Goal: Information Seeking & Learning: Learn about a topic

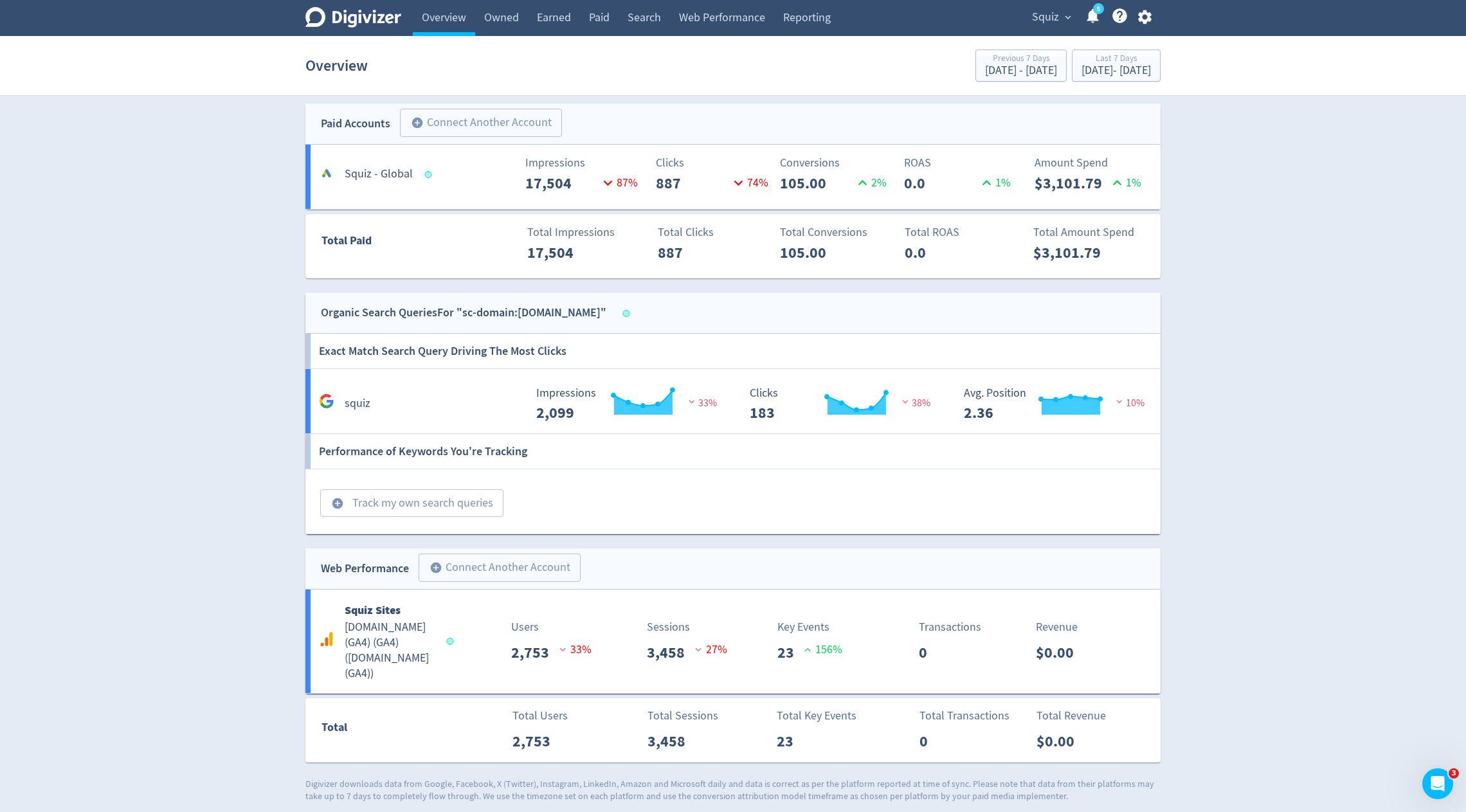
scroll to position [295, 0]
click at [396, 505] on button "add_circle Track my own search queries" at bounding box center [412, 501] width 183 height 28
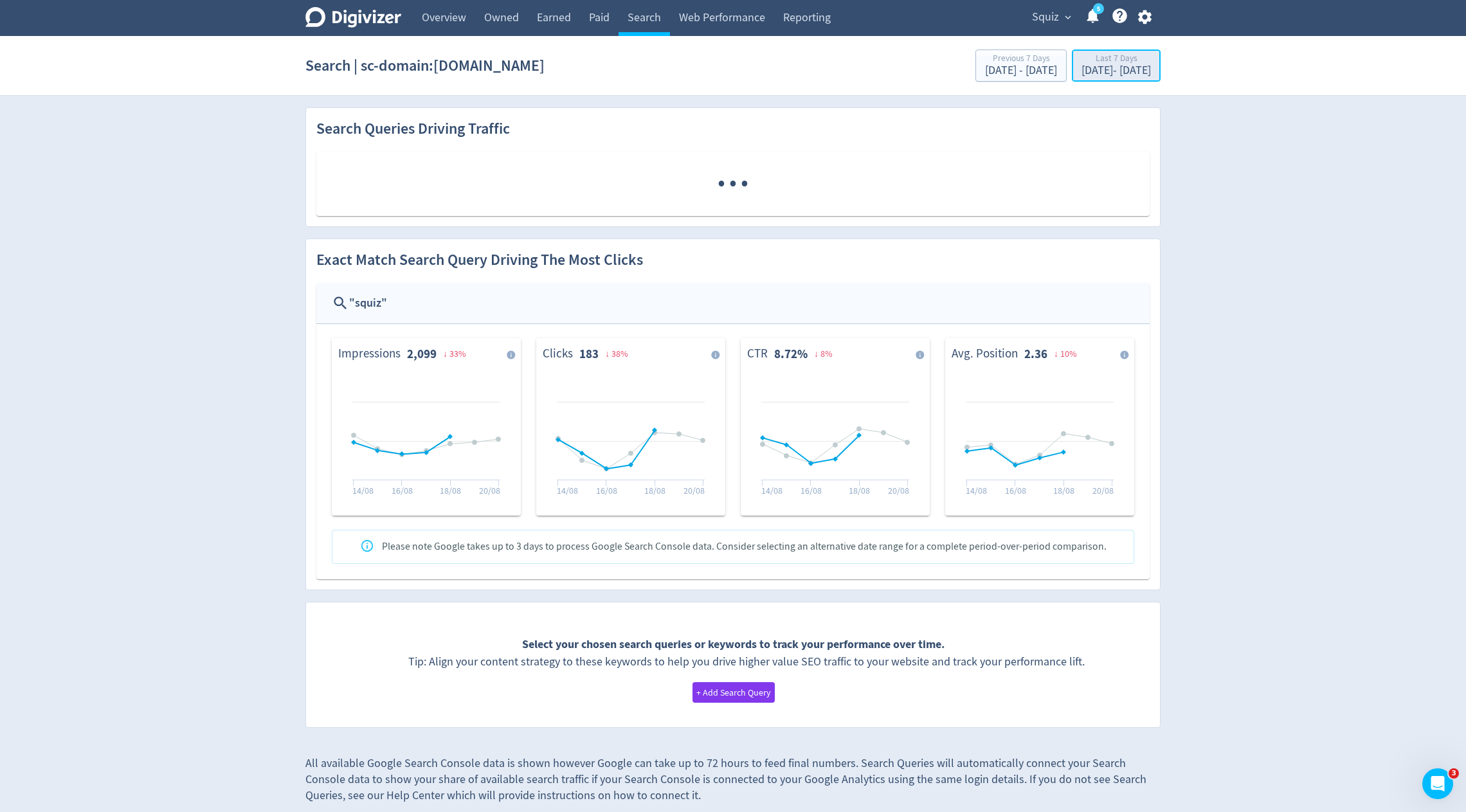
click at [1082, 63] on div "Last 7 Days" at bounding box center [1116, 59] width 69 height 11
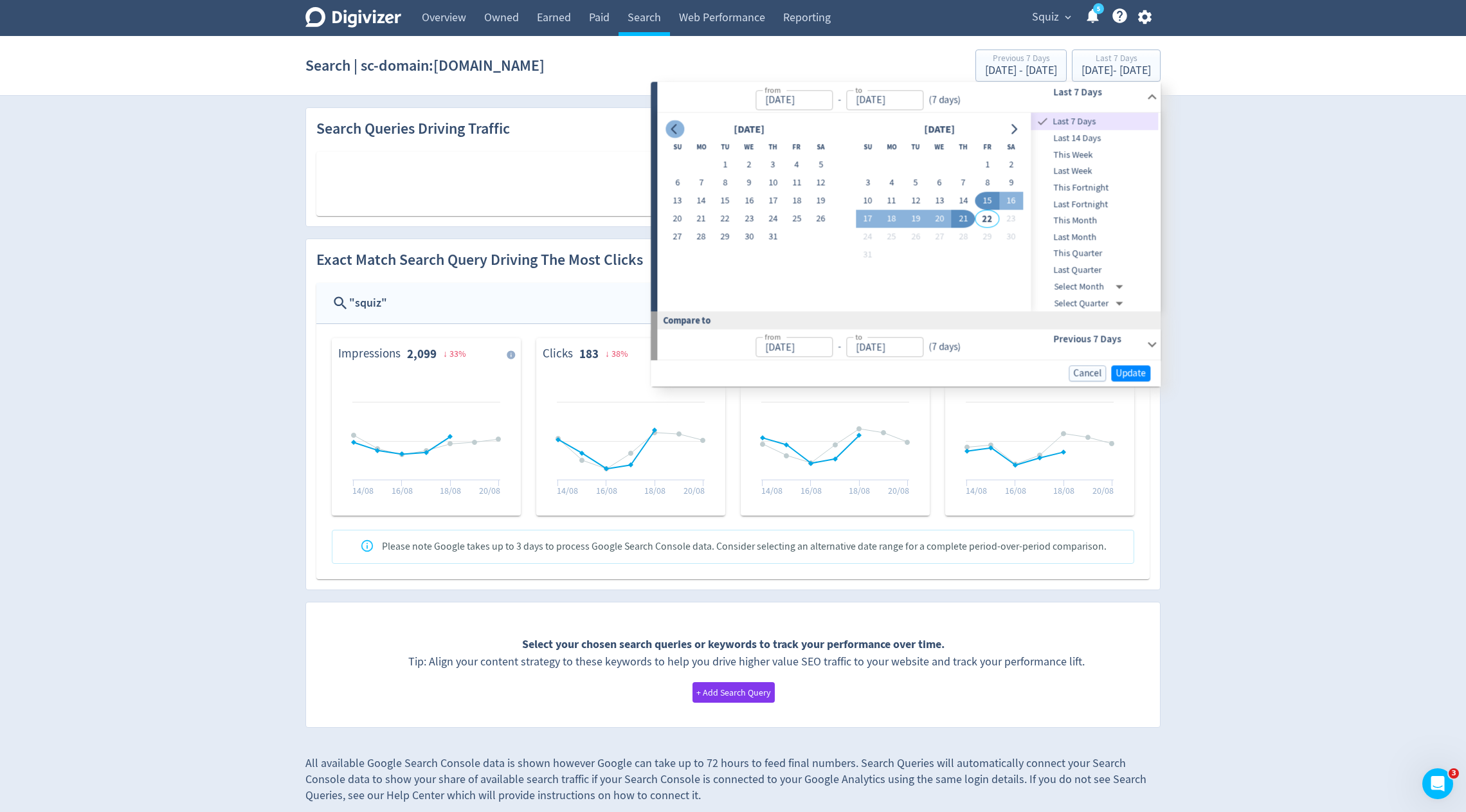
click at [679, 131] on icon "Go to previous month" at bounding box center [675, 130] width 10 height 10
click at [676, 162] on button "1" at bounding box center [677, 165] width 24 height 18
type input "[DATE]"
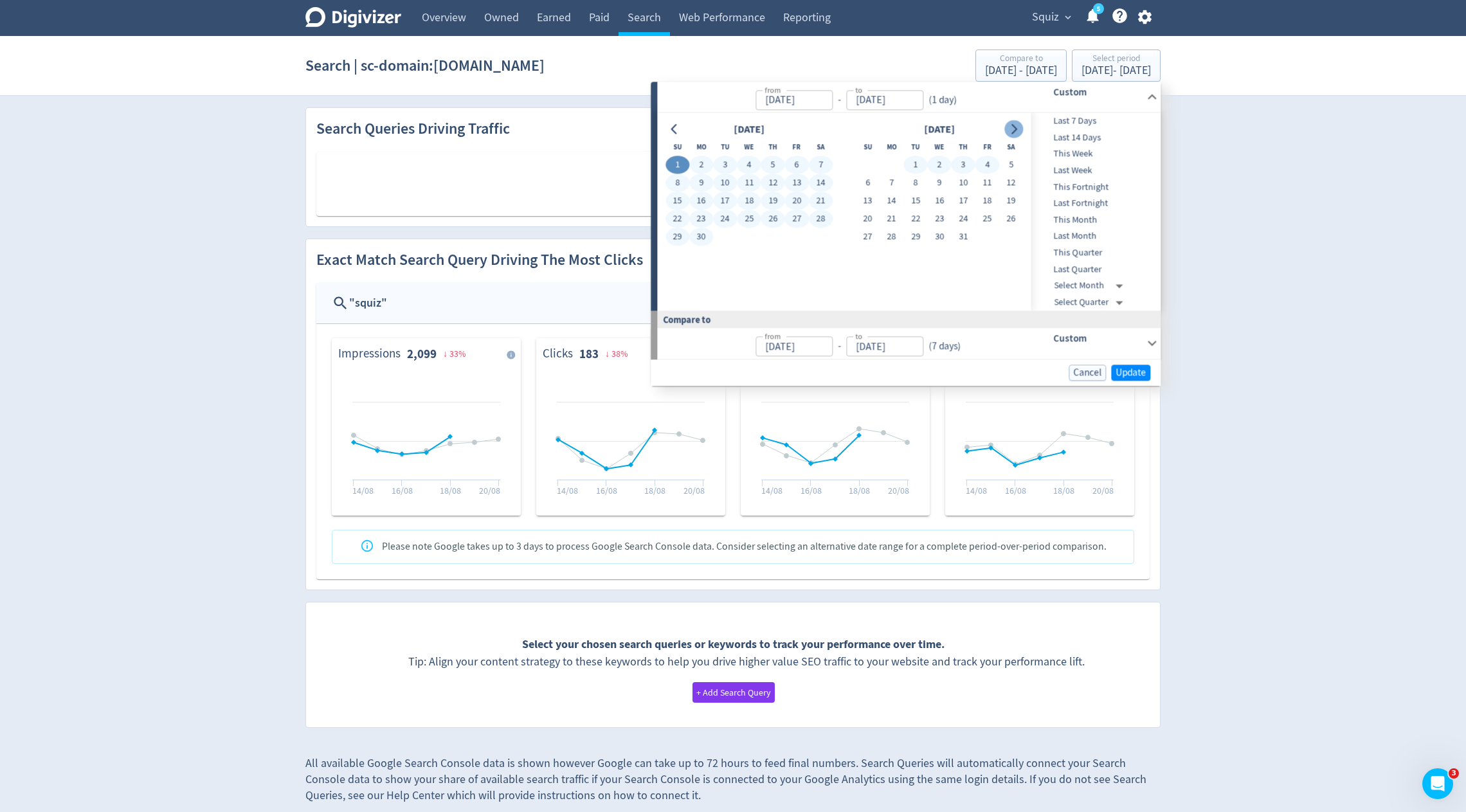
click at [1018, 130] on icon "Go to next month" at bounding box center [1014, 130] width 10 height 10
click at [965, 216] on button "21" at bounding box center [963, 219] width 24 height 18
type input "[DATE]"
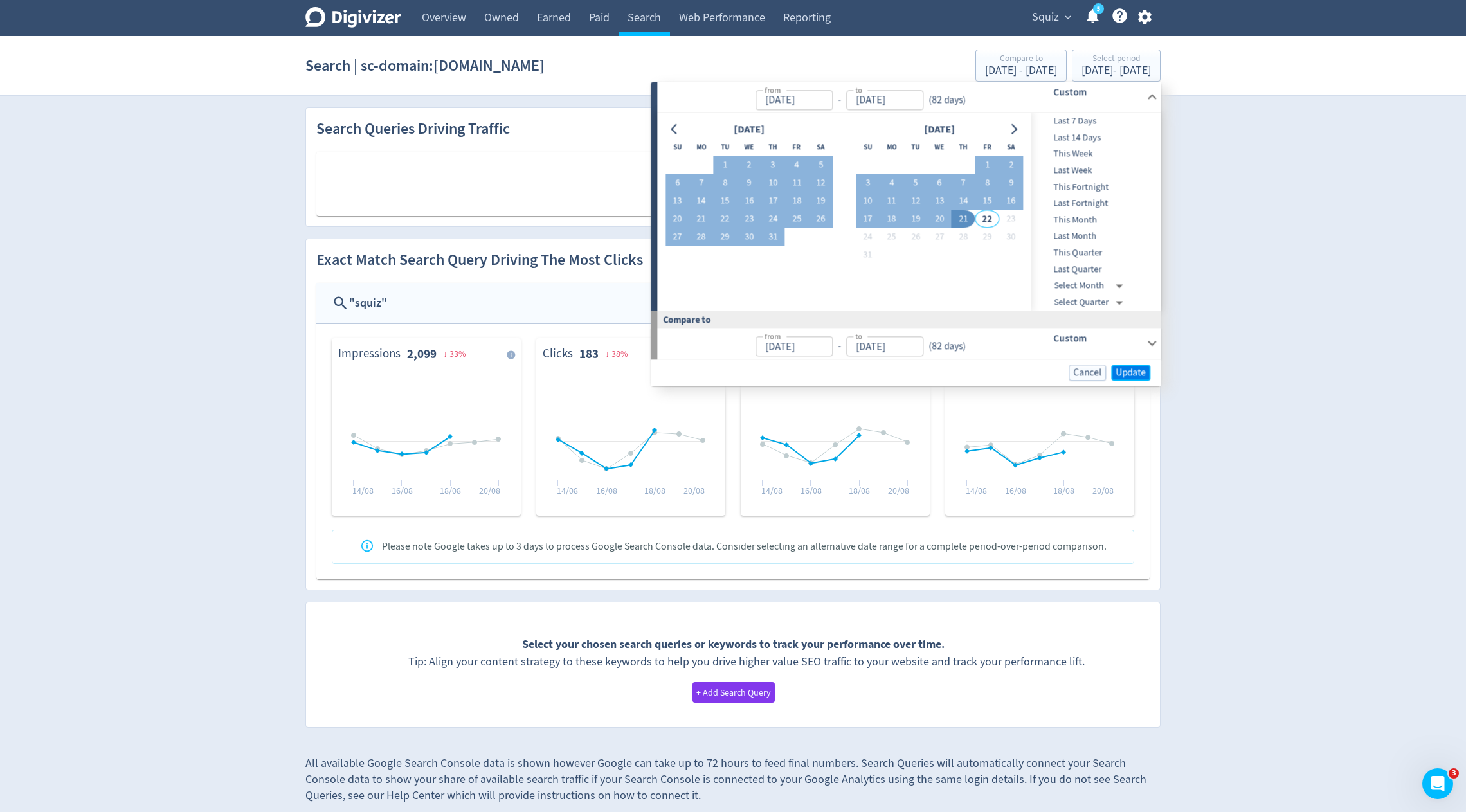
click at [1130, 367] on span "Update" at bounding box center [1131, 372] width 31 height 9
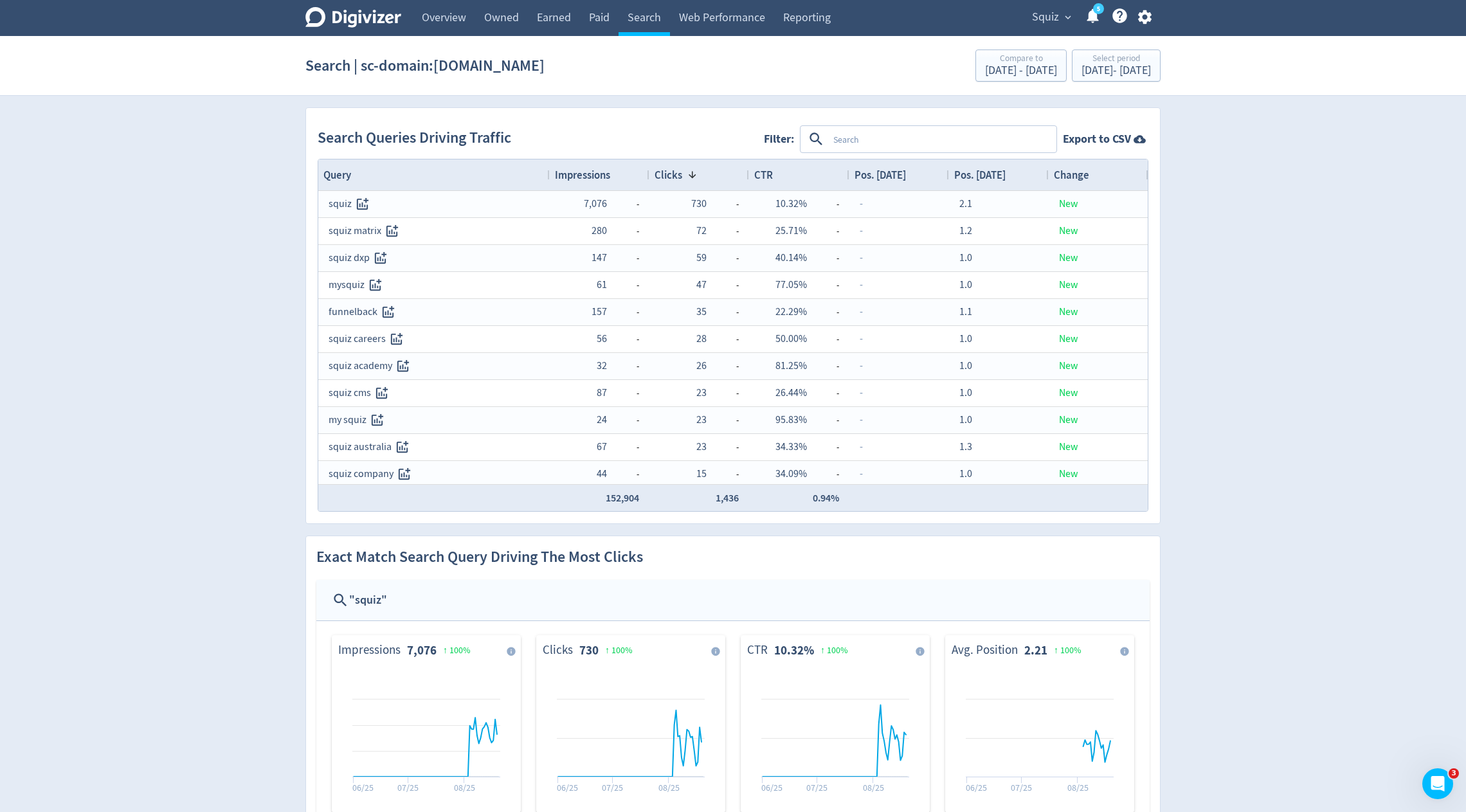
click at [591, 174] on span "Impressions" at bounding box center [582, 175] width 55 height 14
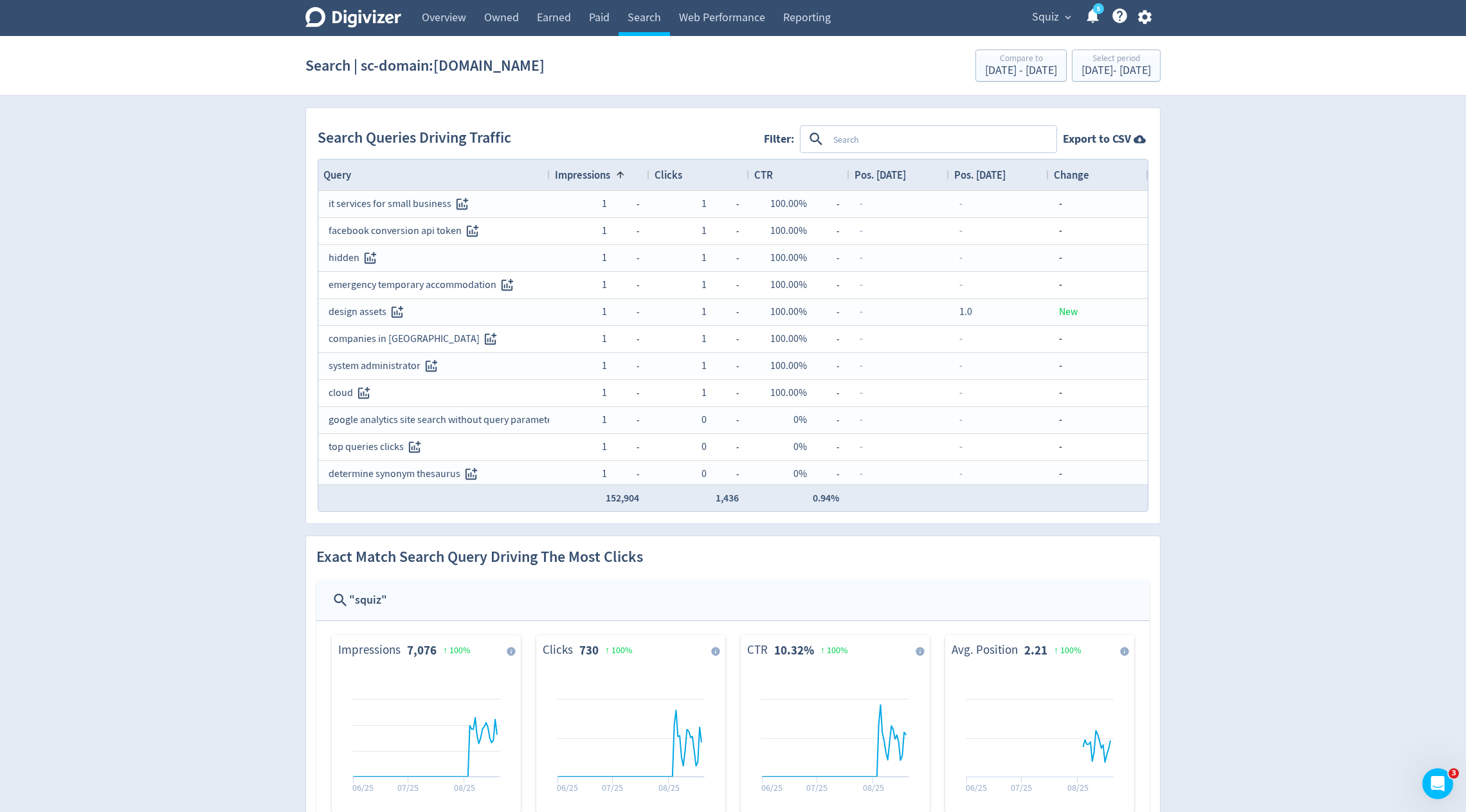
click at [591, 174] on span "Impressions" at bounding box center [582, 175] width 55 height 14
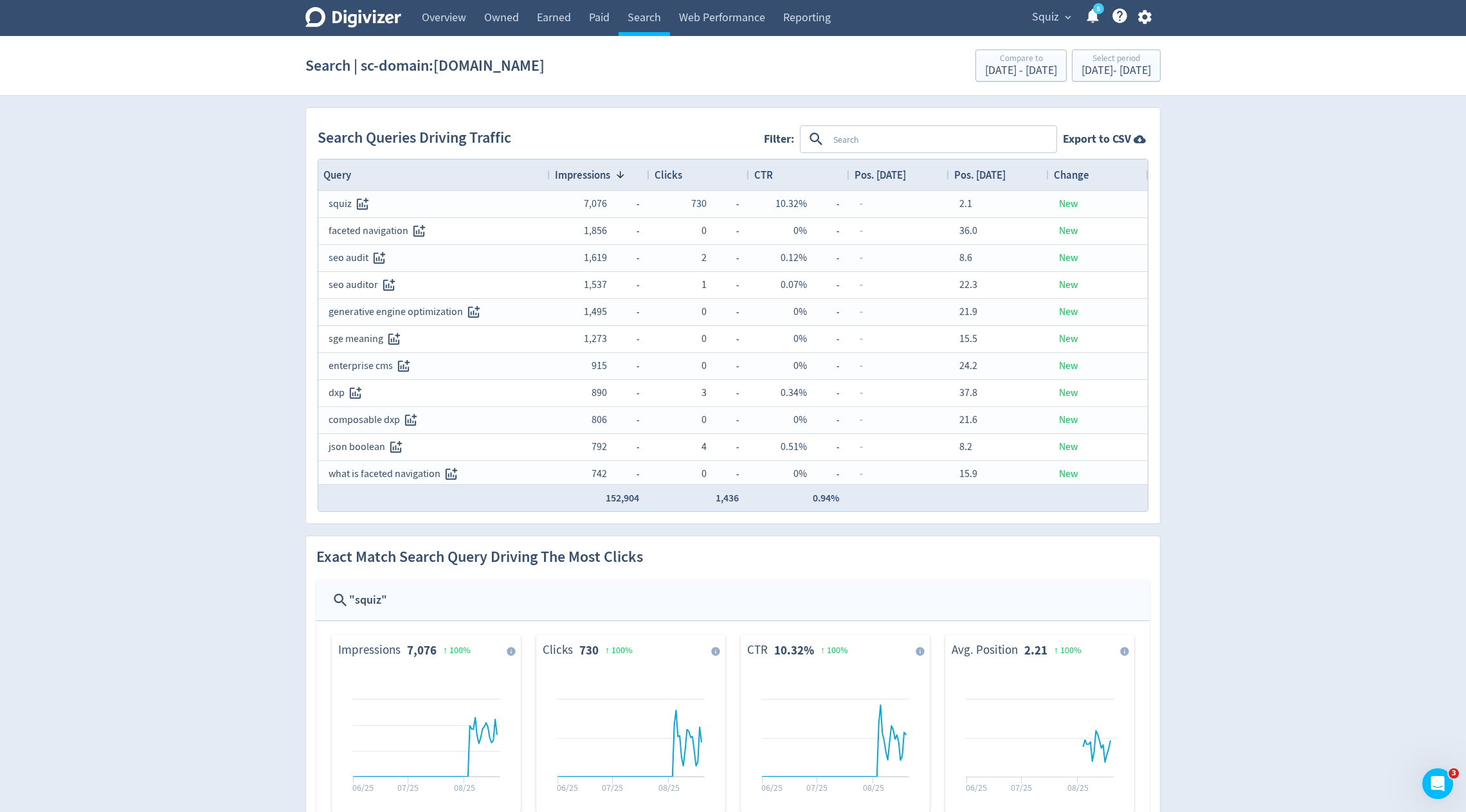
click at [950, 140] on textarea at bounding box center [942, 139] width 227 height 24
type textarea "search"
click at [918, 133] on button at bounding box center [919, 140] width 15 height 20
click at [984, 180] on span "Pos. [DATE]" at bounding box center [980, 175] width 52 height 14
click at [859, 136] on textarea at bounding box center [942, 139] width 227 height 24
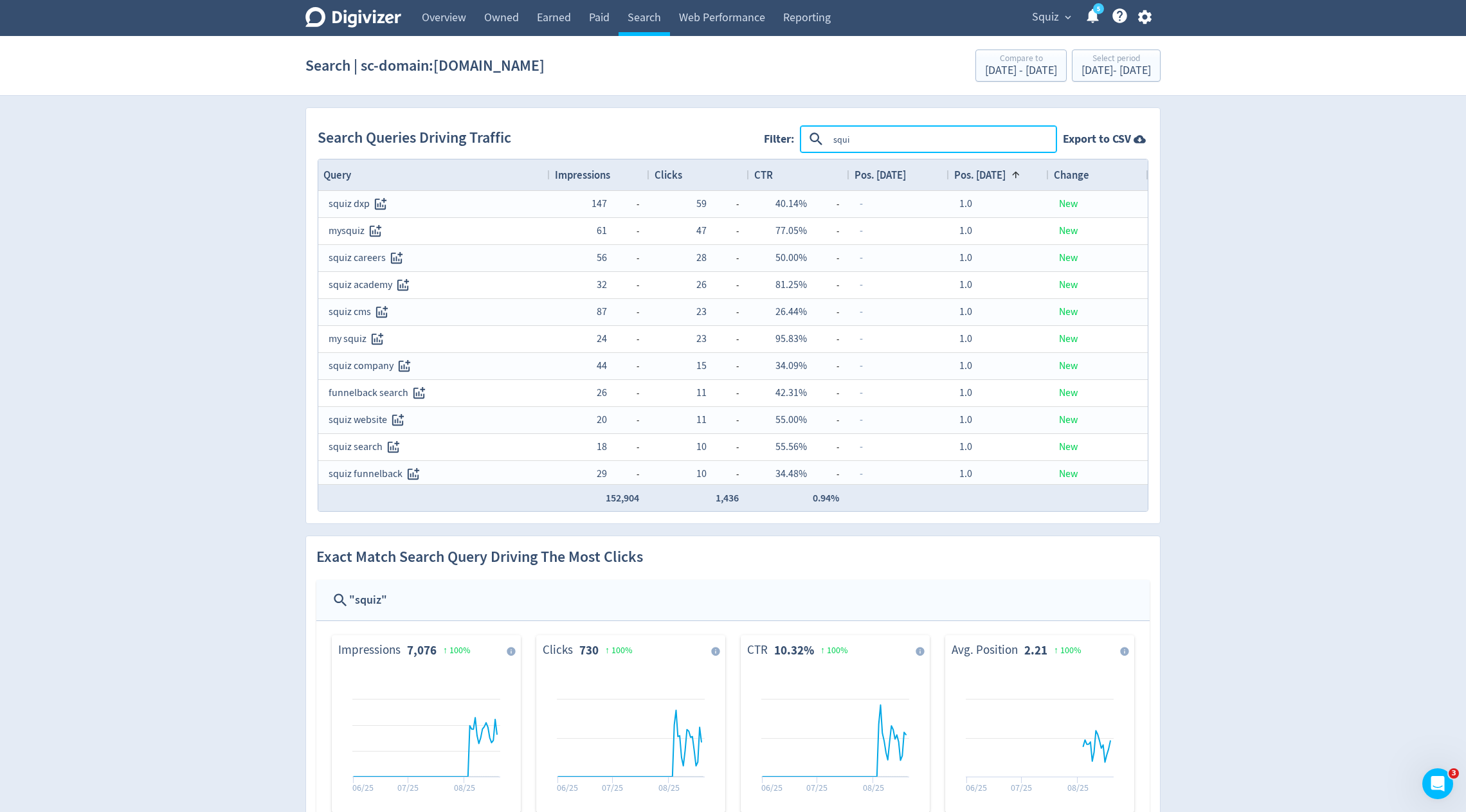
type textarea "squiz"
click at [858, 140] on button "INCLUDES" at bounding box center [855, 140] width 47 height 20
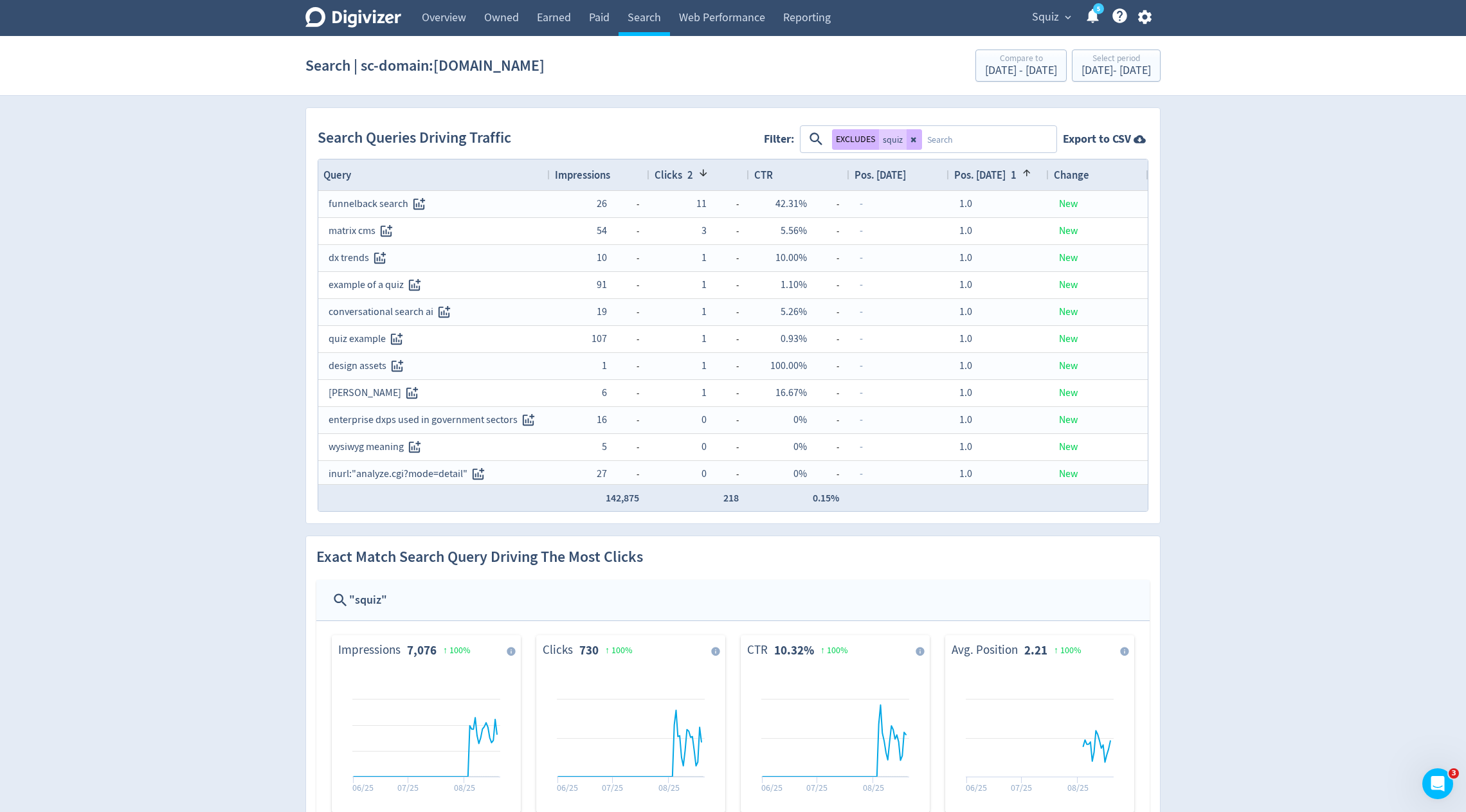
click at [586, 175] on span "Impressions" at bounding box center [582, 175] width 55 height 14
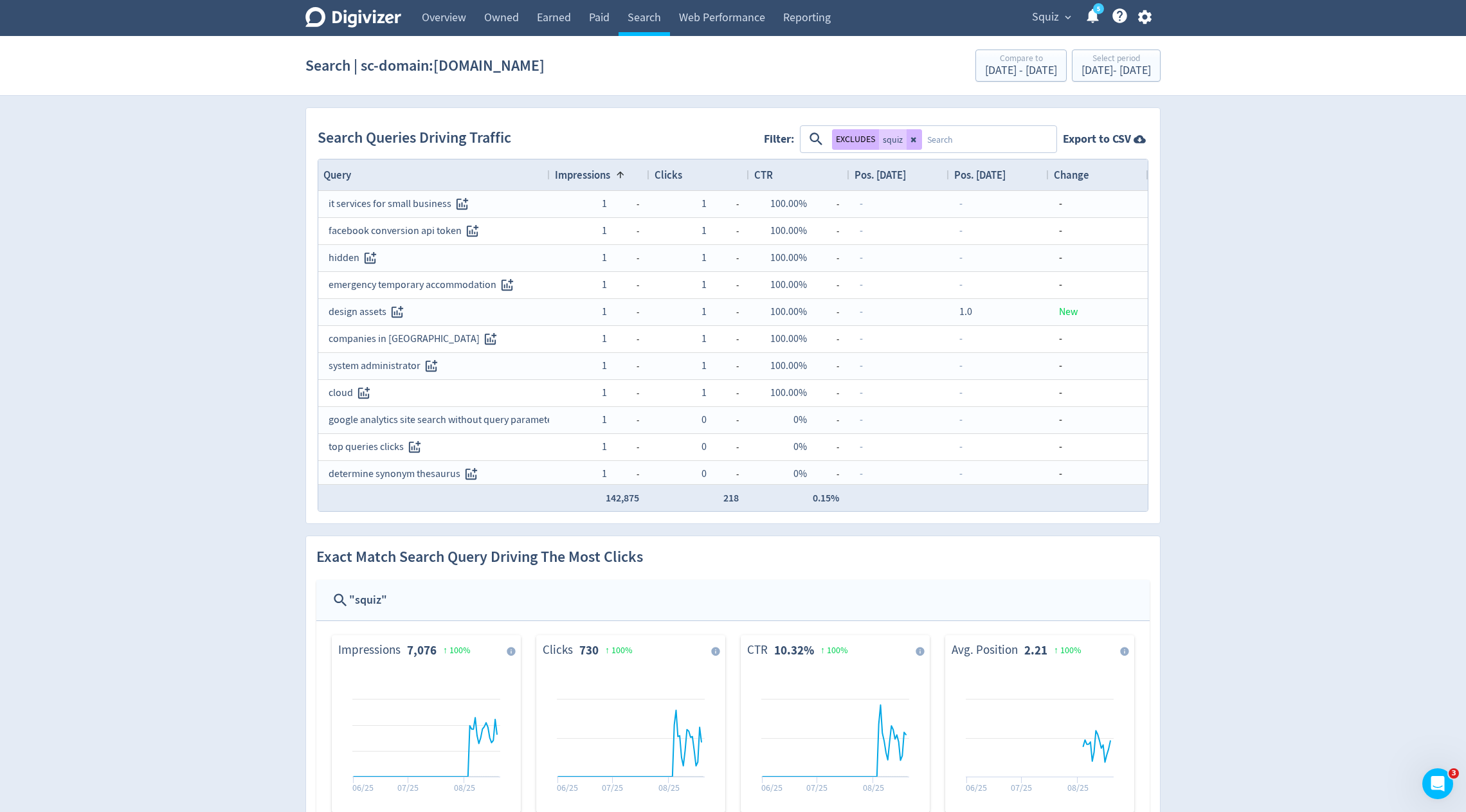
click at [586, 176] on span "Impressions" at bounding box center [582, 175] width 55 height 14
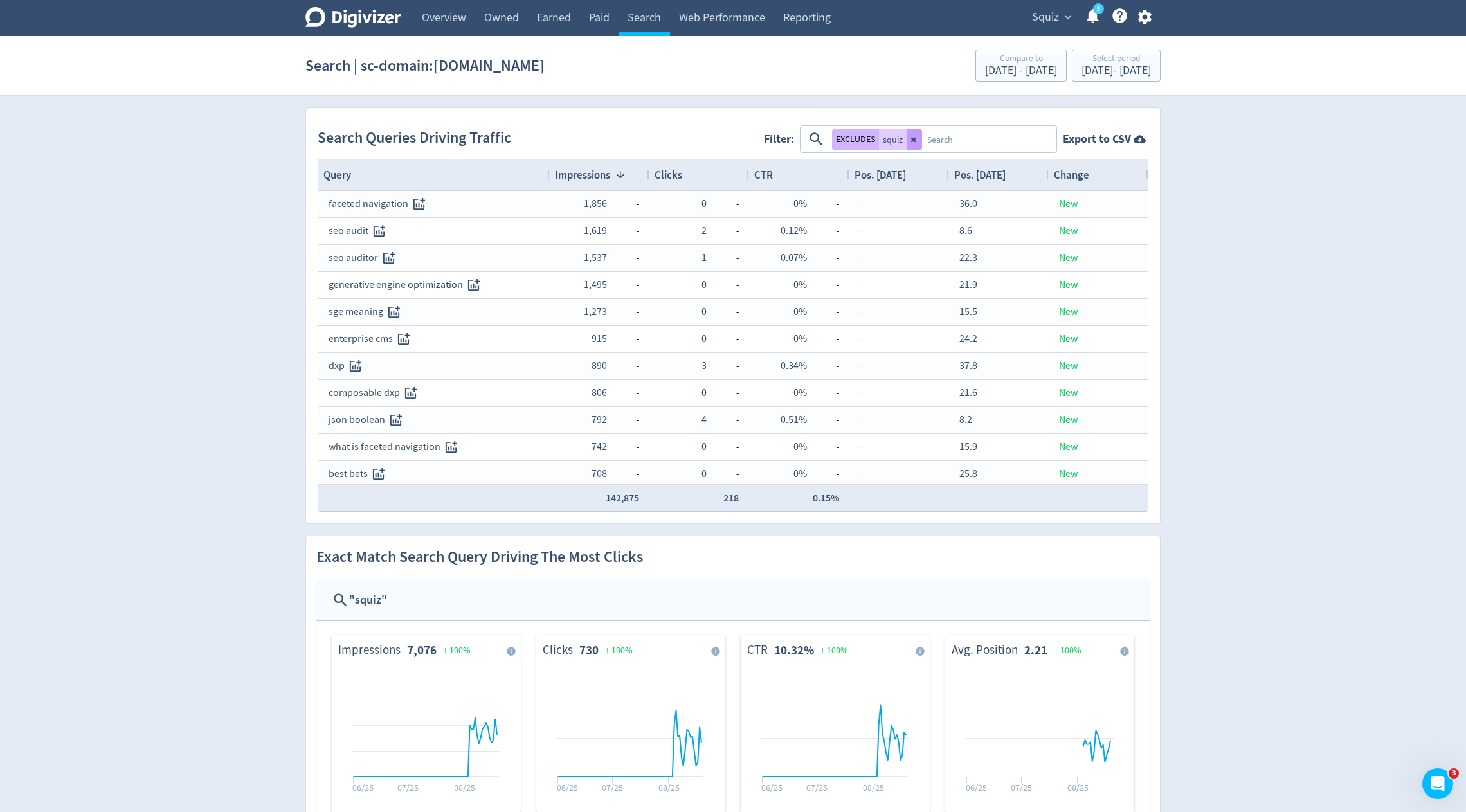
click at [913, 135] on icon at bounding box center [914, 139] width 8 height 8
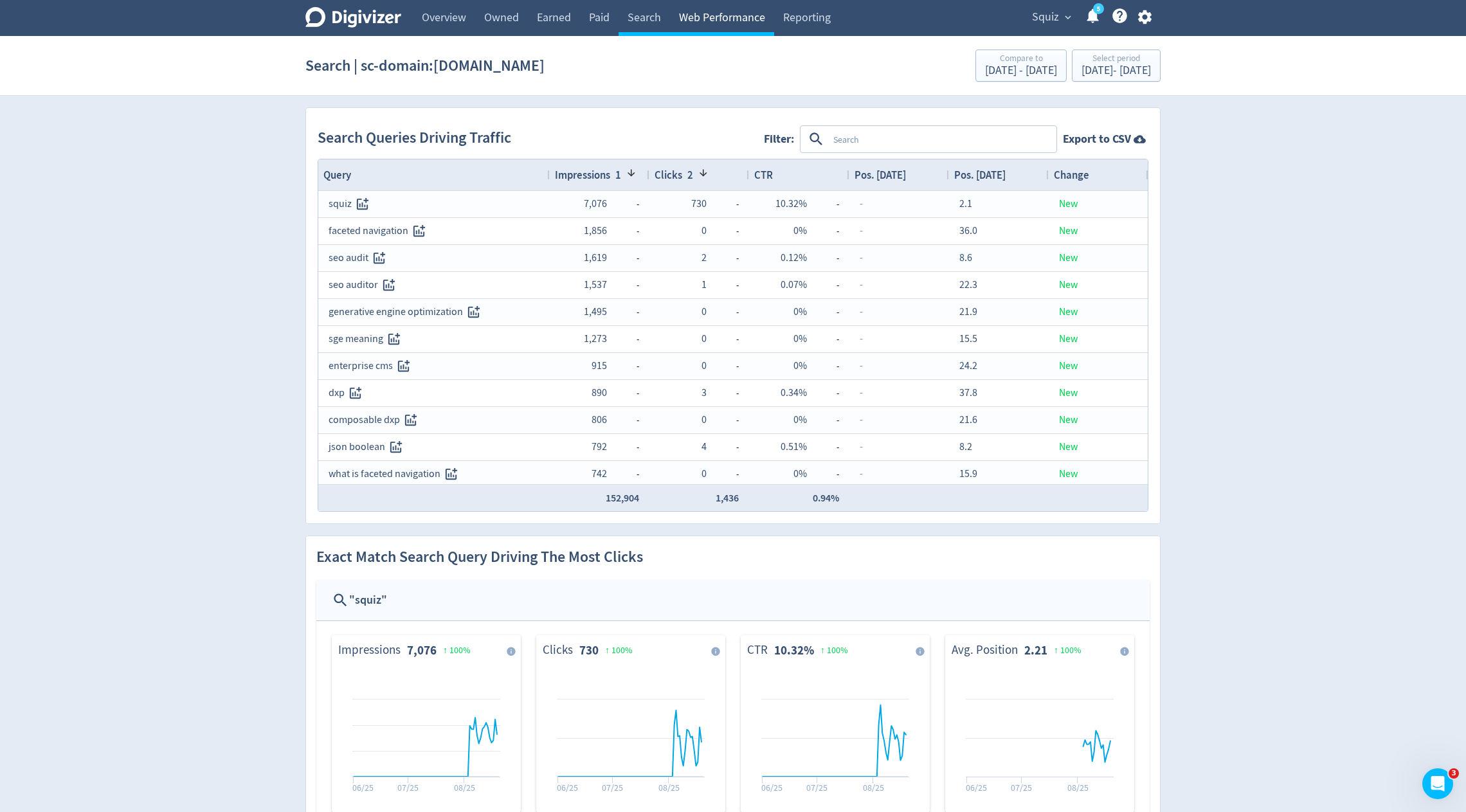
click at [713, 27] on link "Web Performance" at bounding box center [722, 17] width 104 height 36
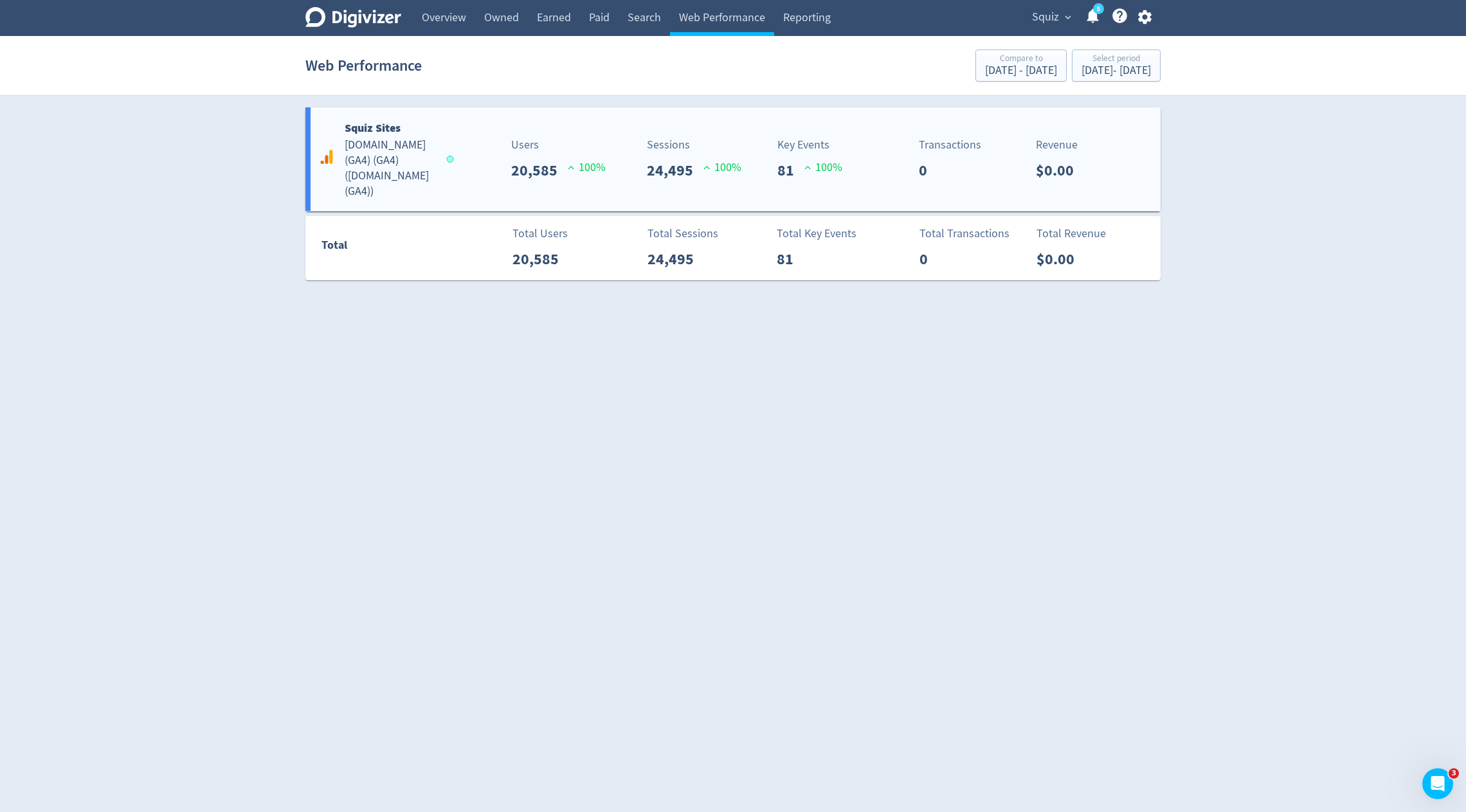
click at [530, 183] on div "Squiz Sites [DOMAIN_NAME] (GA4) (GA4) ( [DOMAIN_NAME] (GA4) ) Users 20,585 100 …" at bounding box center [733, 159] width 855 height 103
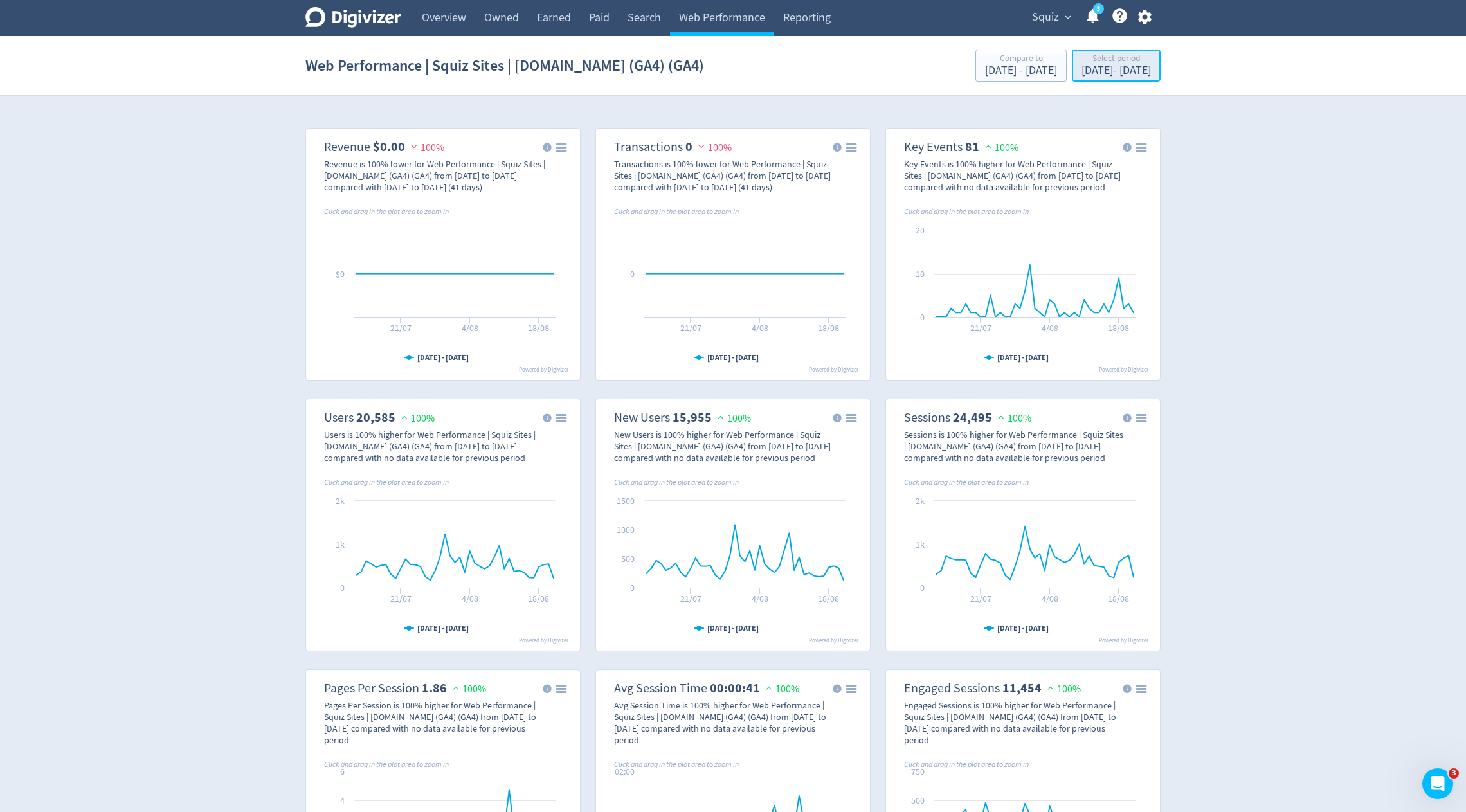
click at [1082, 64] on div "Select period" at bounding box center [1116, 59] width 69 height 11
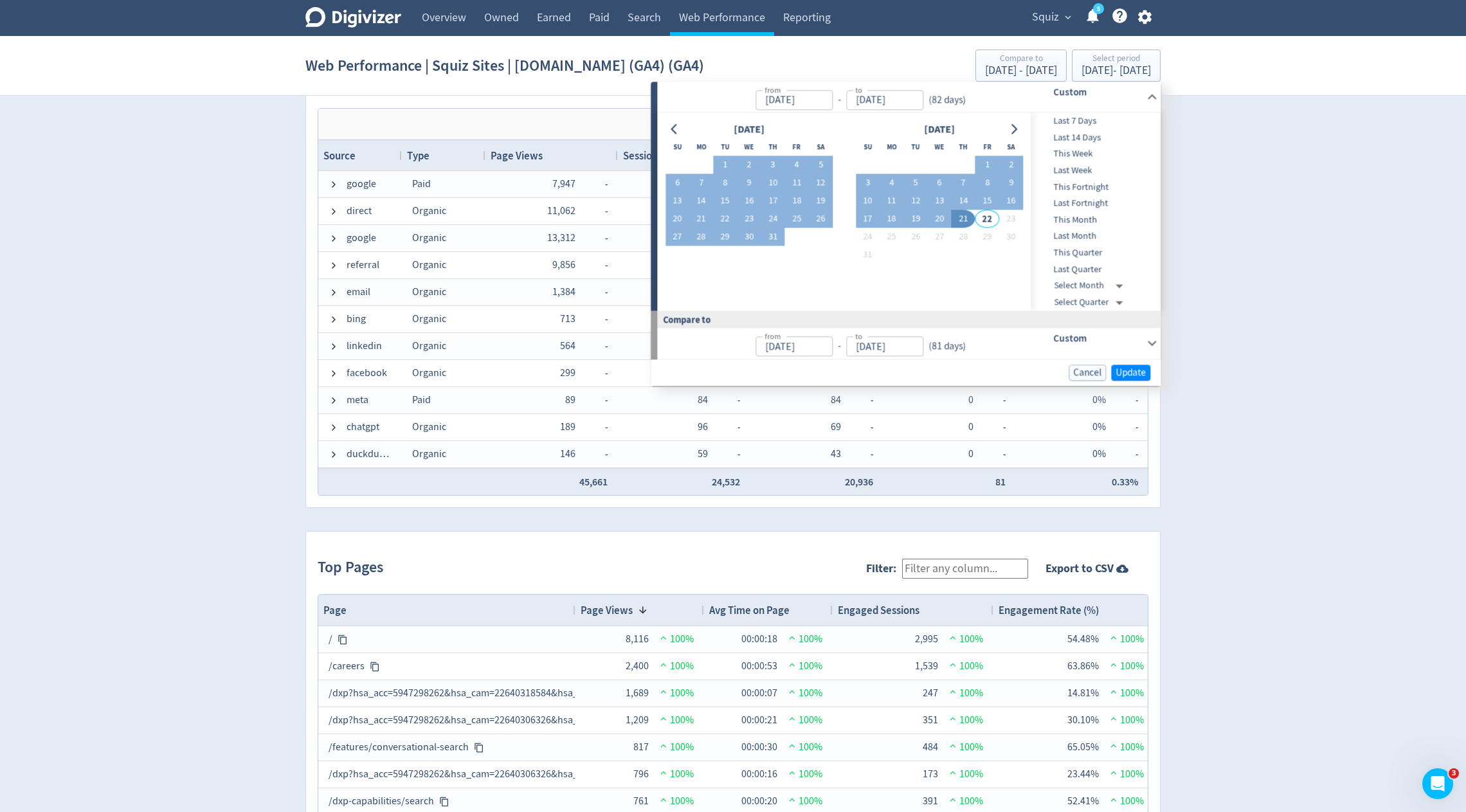
click at [1255, 273] on div "Digivizer Logo [PERSON_NAME] Logo Overview Owned Earned Paid Search Web Perform…" at bounding box center [733, 58] width 1466 height 1873
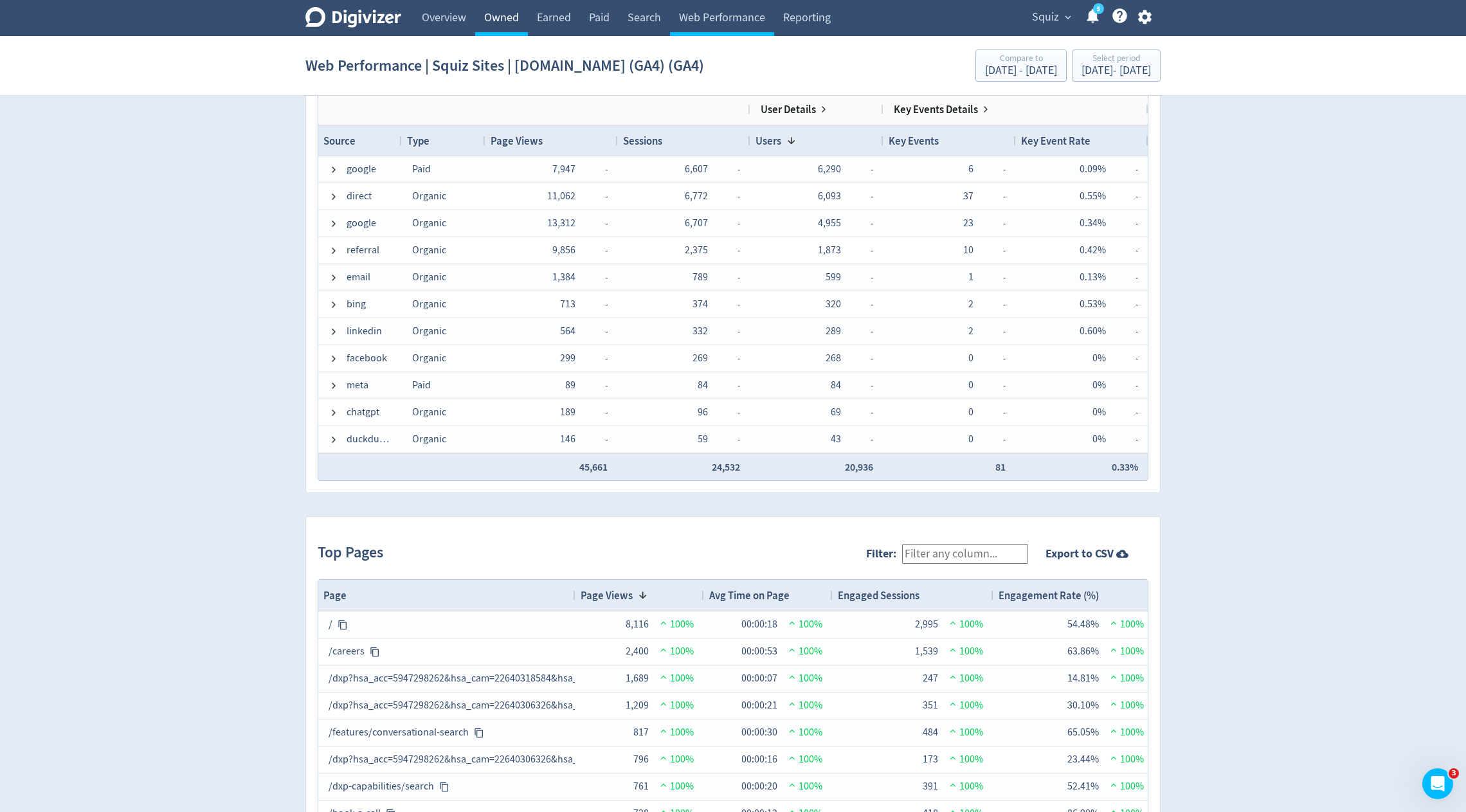
click at [502, 15] on link "Owned" at bounding box center [502, 17] width 52 height 36
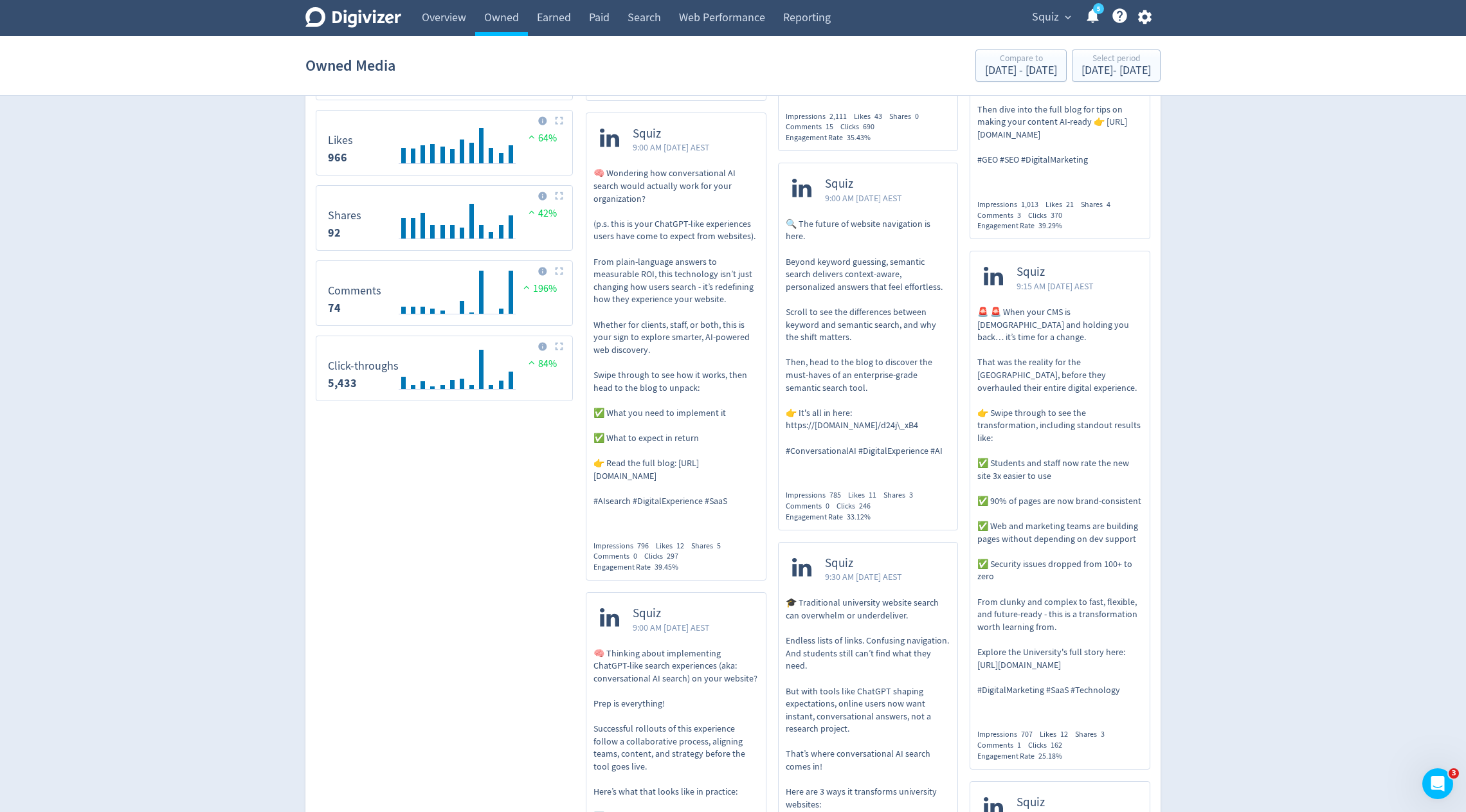
scroll to position [657, 0]
click at [665, 252] on p "🧠 Wondering how conversational AI search would actually work for your organizat…" at bounding box center [675, 336] width 165 height 340
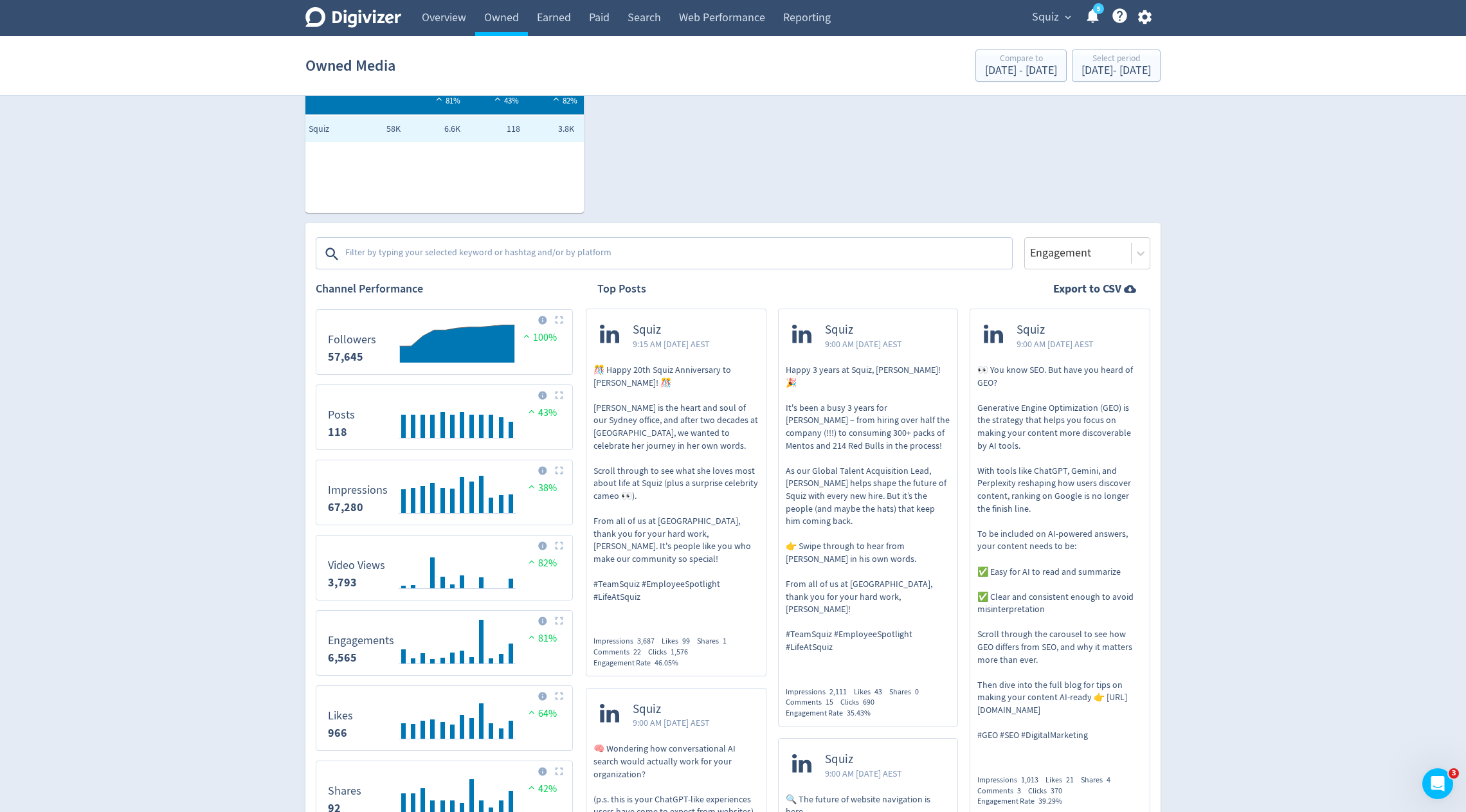
scroll to position [80, 0]
click at [567, 12] on link "Earned" at bounding box center [554, 17] width 52 height 36
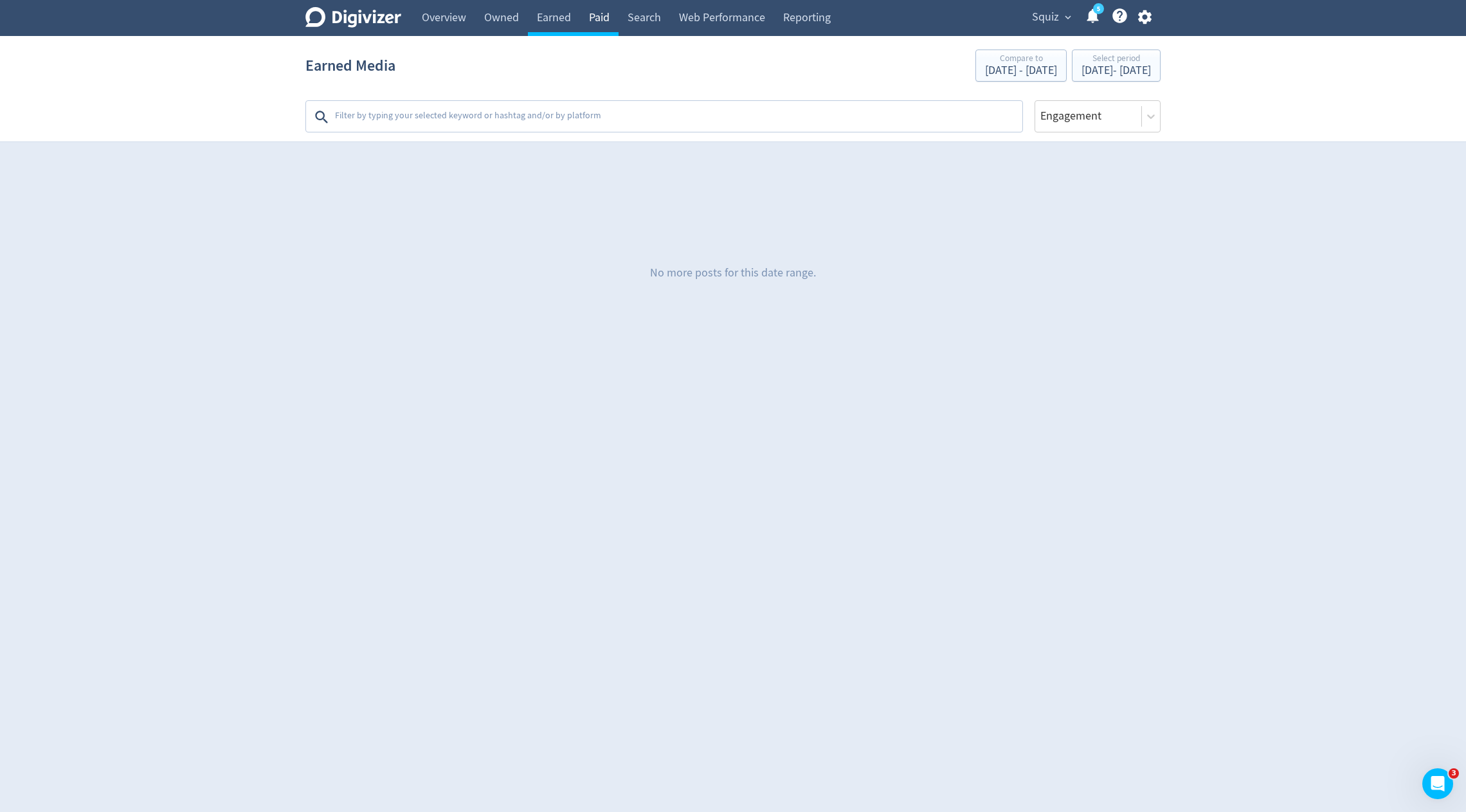
click at [611, 15] on link "Paid" at bounding box center [599, 17] width 39 height 36
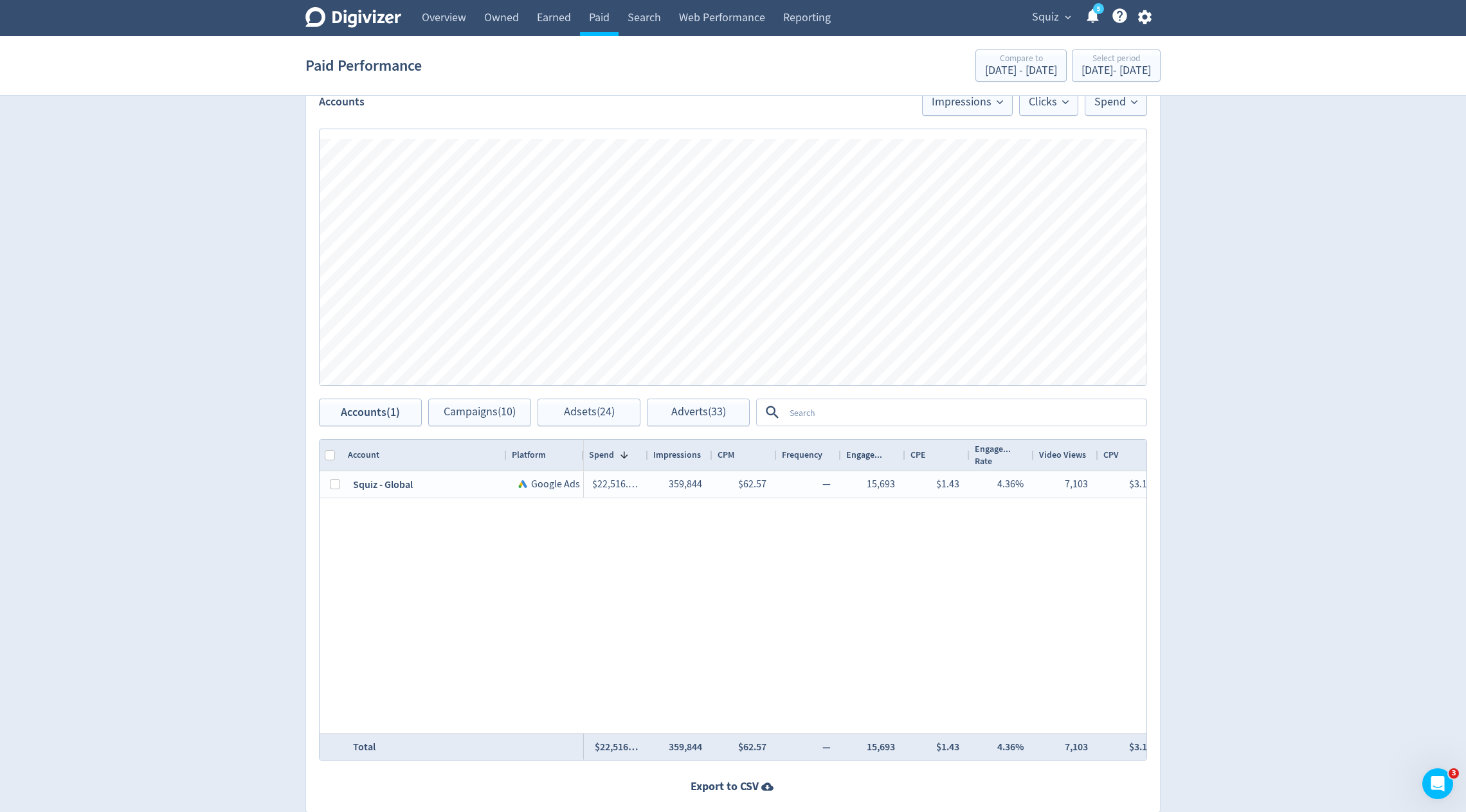
scroll to position [307, 0]
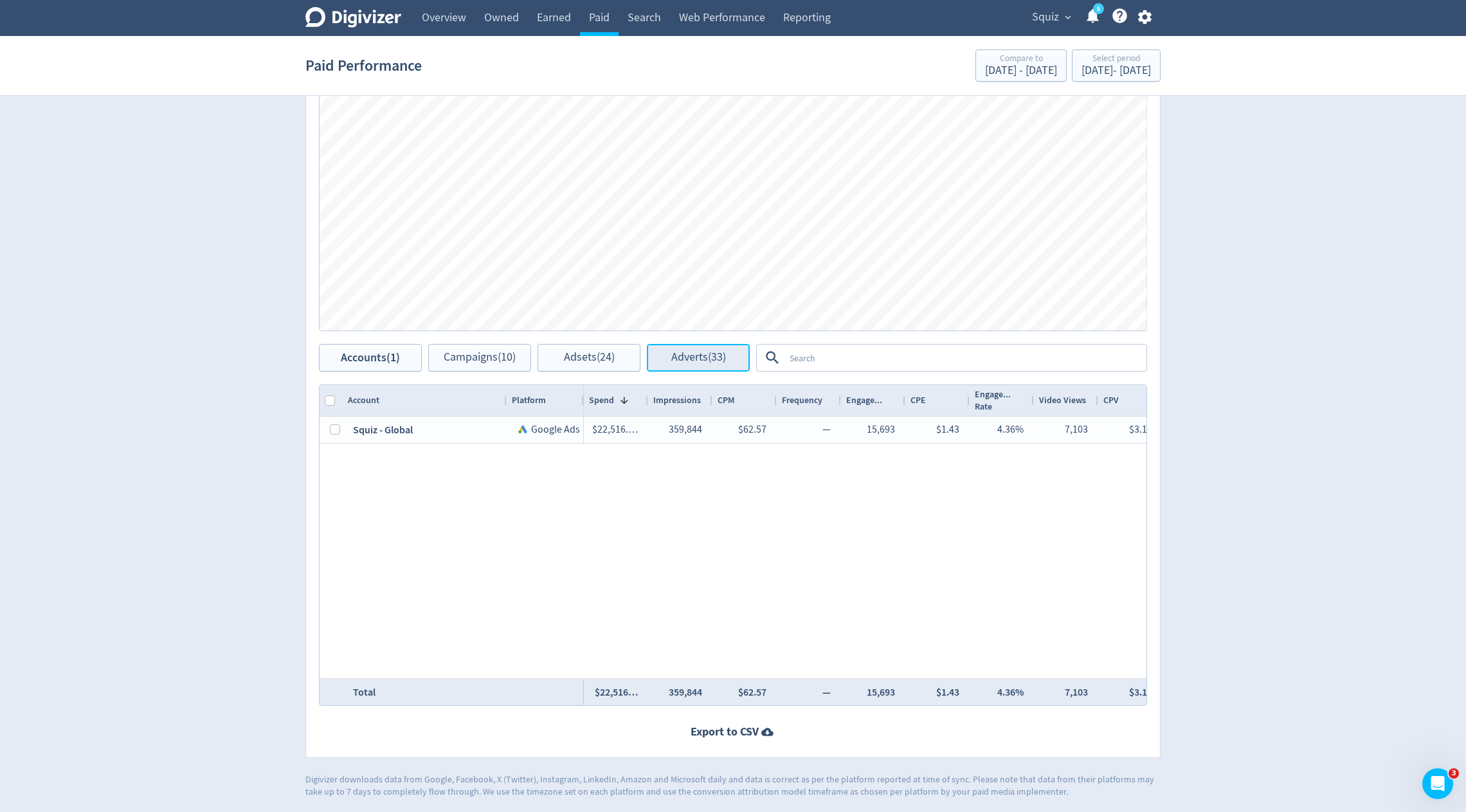
click at [696, 344] on button "Adverts (33)" at bounding box center [698, 358] width 103 height 28
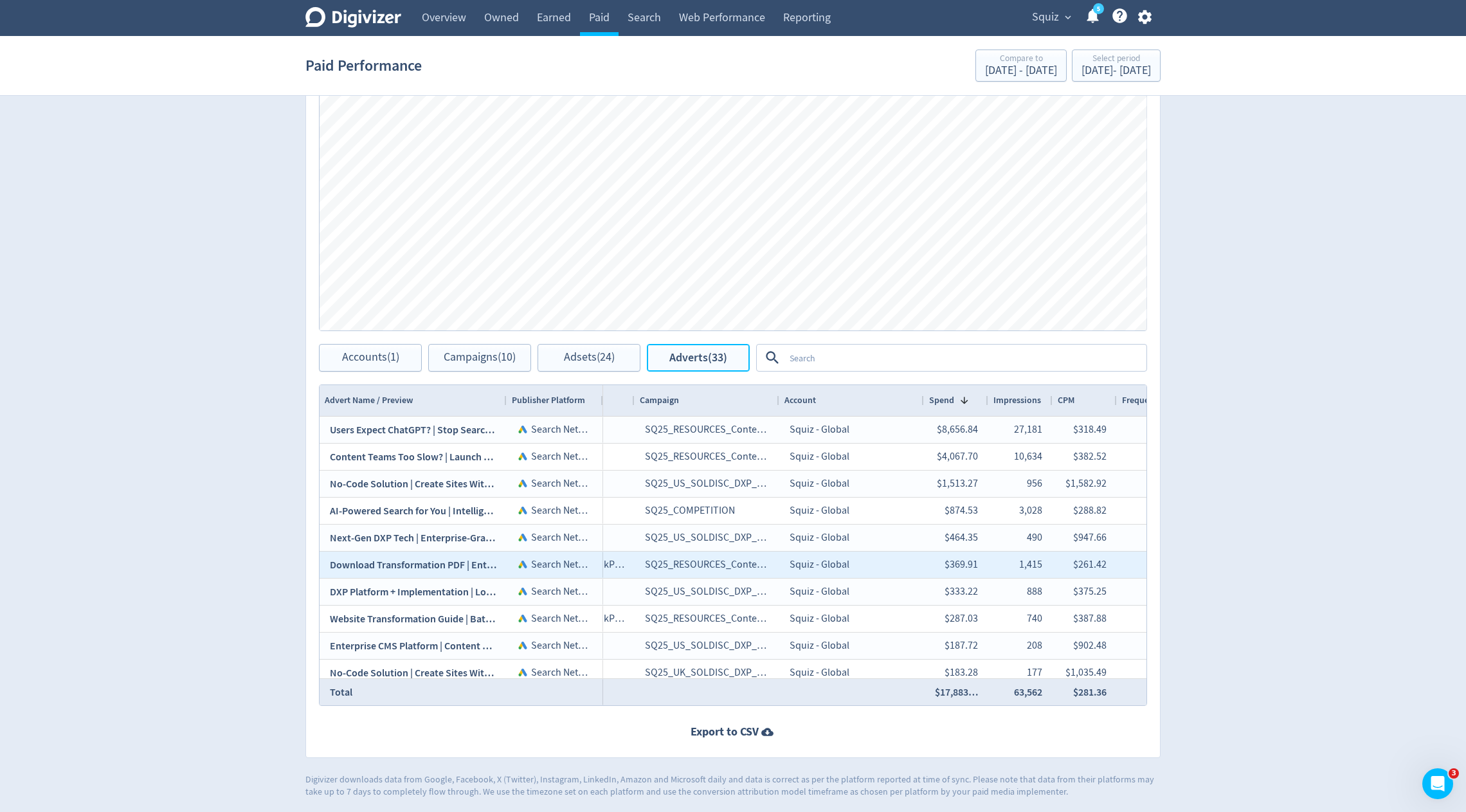
scroll to position [0, 284]
